Goal: Transaction & Acquisition: Purchase product/service

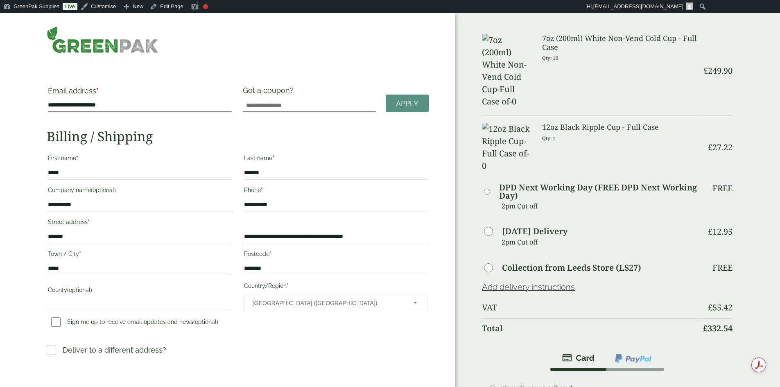
click at [129, 47] on img at bounding box center [103, 39] width 112 height 27
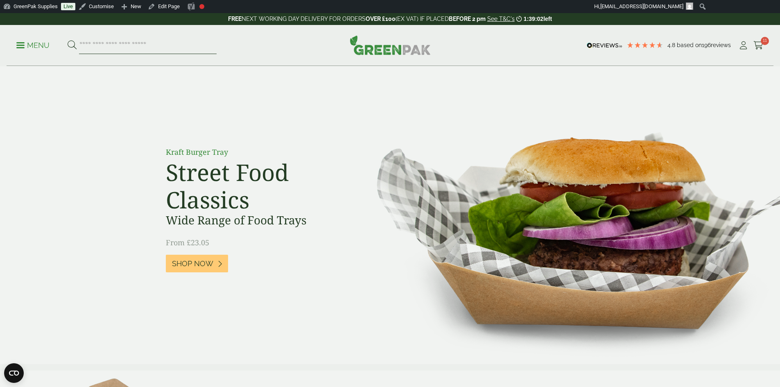
click at [141, 46] on input "search" at bounding box center [147, 45] width 137 height 17
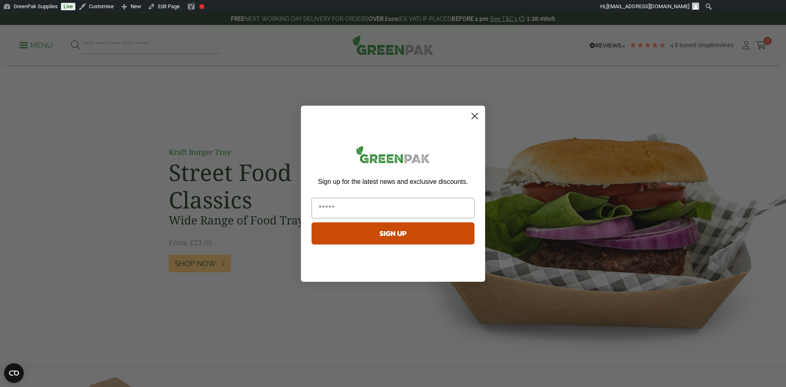
click at [475, 118] on circle "Close dialog" at bounding box center [475, 116] width 14 height 14
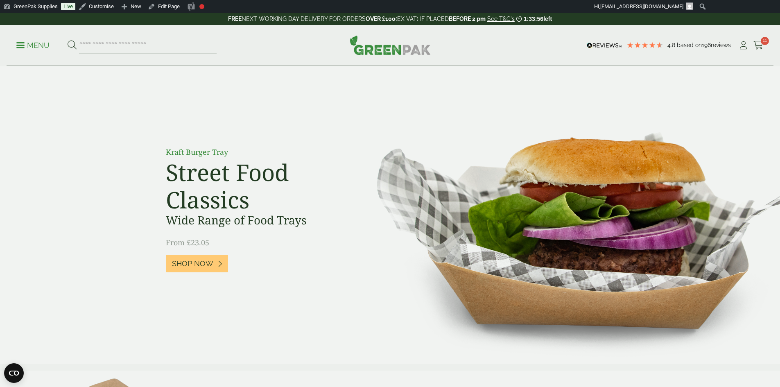
click at [97, 43] on input "search" at bounding box center [147, 45] width 137 height 17
type input "****"
click at [68, 40] on button at bounding box center [72, 45] width 9 height 11
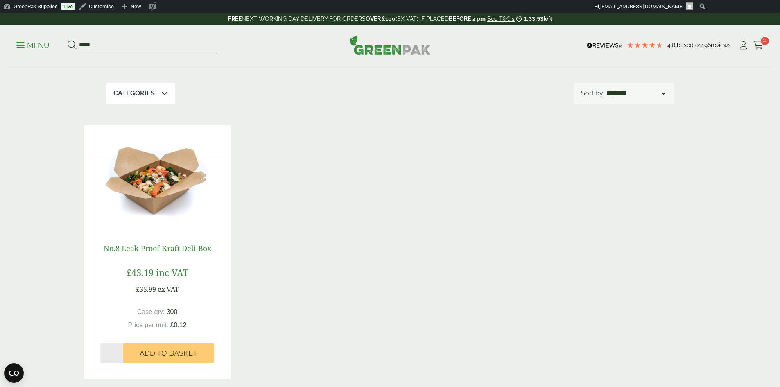
scroll to position [82, 0]
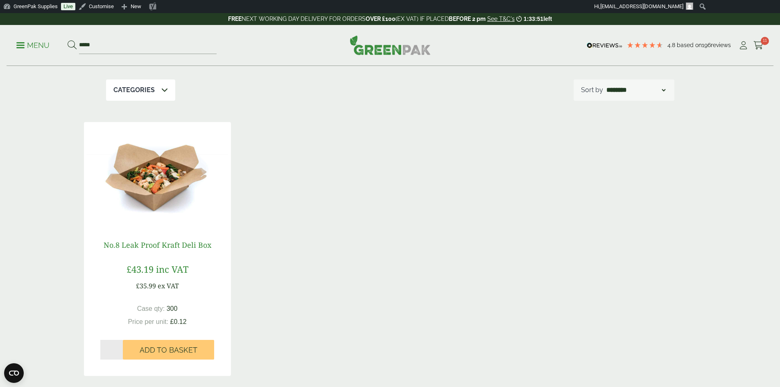
click at [155, 244] on link "No.8 Leak Proof Kraft Deli Box" at bounding box center [158, 245] width 108 height 10
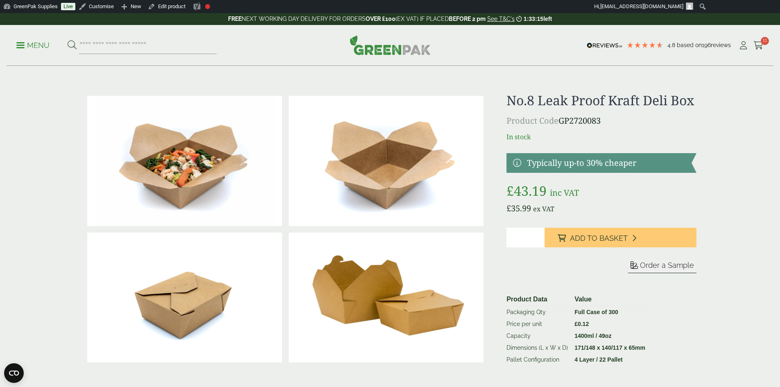
click at [556, 214] on p "£ 35.99 ex VAT" at bounding box center [600, 208] width 189 height 12
click at [111, 41] on input "search" at bounding box center [147, 45] width 137 height 17
type input "********"
click at [68, 40] on button at bounding box center [72, 45] width 9 height 11
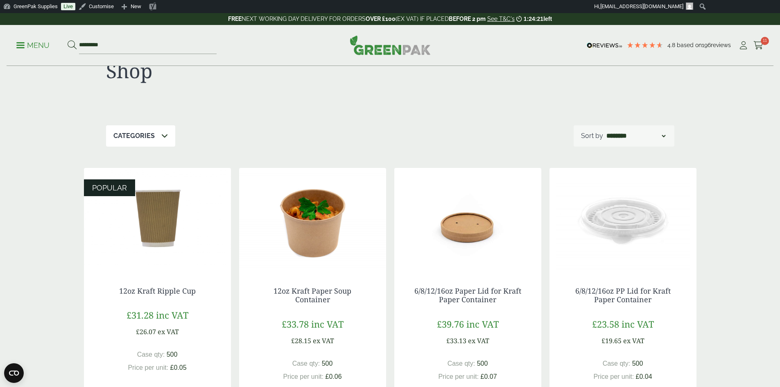
scroll to position [41, 0]
